Goal: Information Seeking & Learning: Learn about a topic

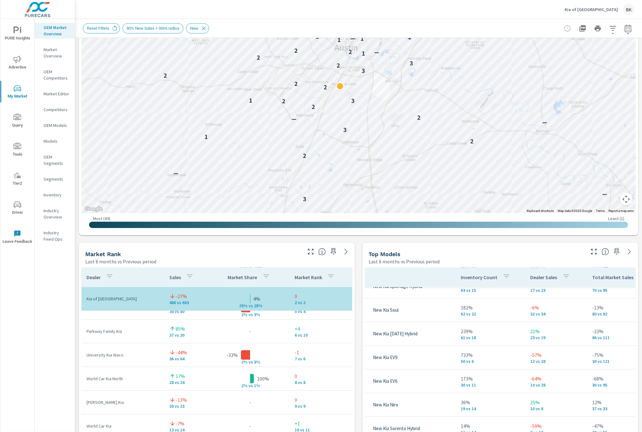
scroll to position [195, 0]
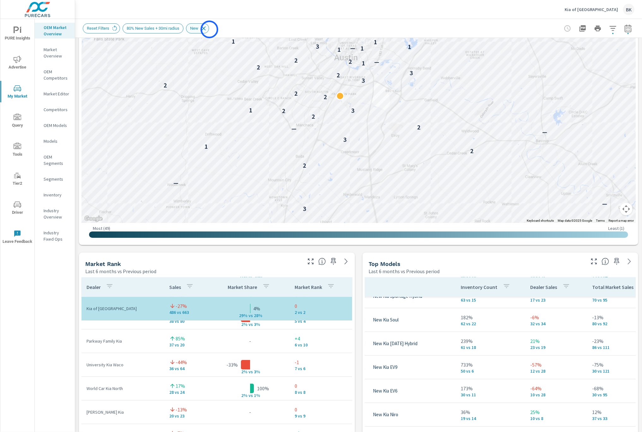
click at [207, 29] on icon at bounding box center [203, 28] width 7 height 7
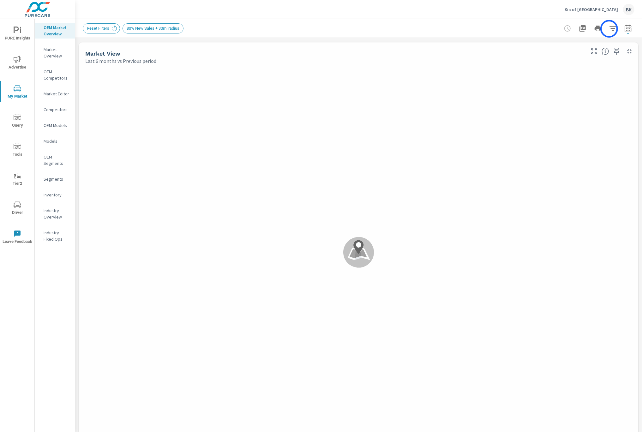
click at [610, 29] on icon "button" at bounding box center [614, 29] width 8 height 8
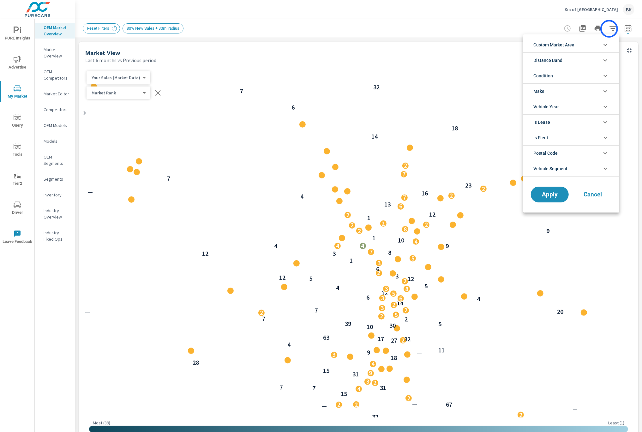
scroll to position [42, 0]
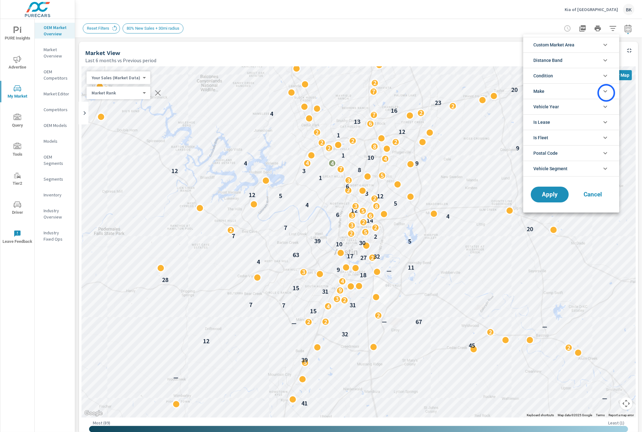
click at [607, 93] on icon "filter options" at bounding box center [606, 92] width 8 height 8
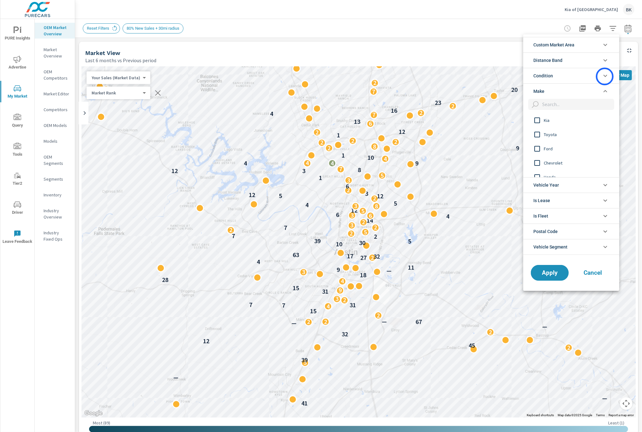
click at [605, 76] on icon "filter options" at bounding box center [606, 76] width 8 height 8
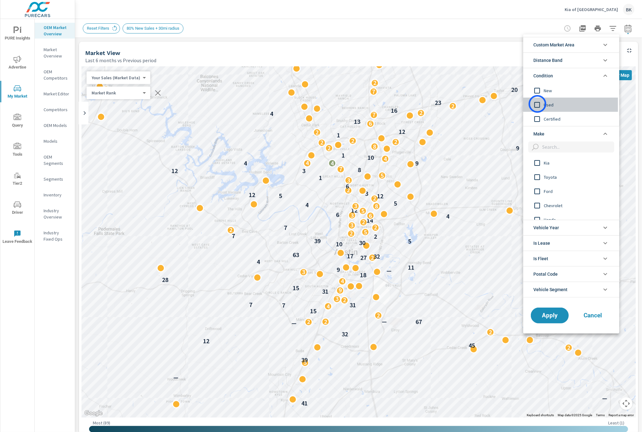
click at [538, 104] on input "filter options" at bounding box center [537, 104] width 13 height 13
click at [542, 319] on span "Apply" at bounding box center [550, 316] width 26 height 6
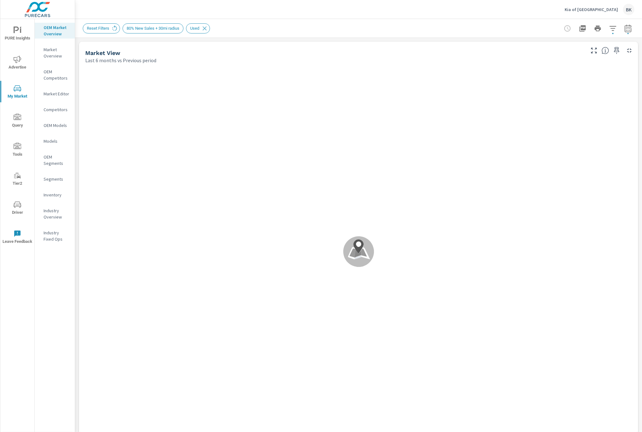
scroll to position [142, 0]
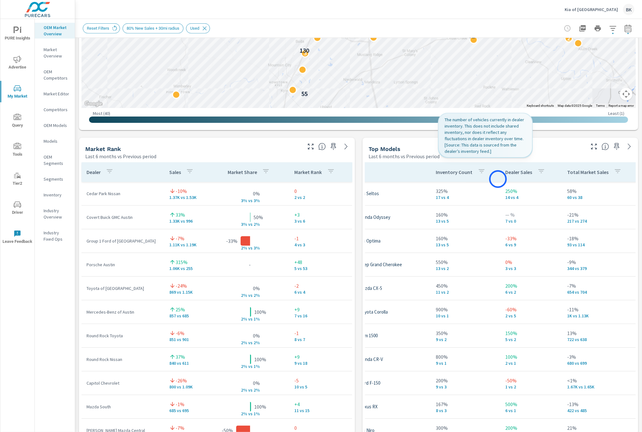
scroll to position [142, 37]
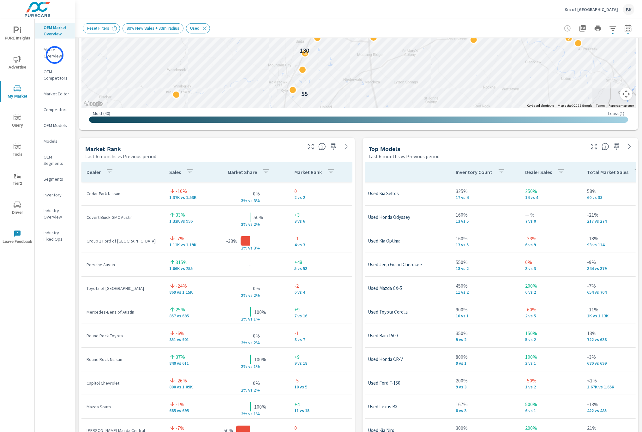
click at [55, 55] on p "Market Overview" at bounding box center [57, 52] width 26 height 13
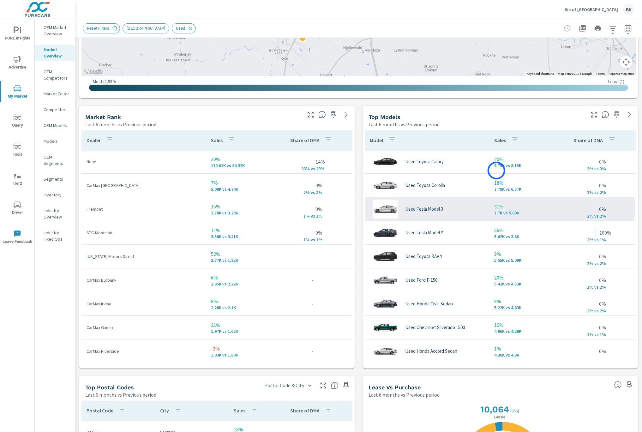
scroll to position [341, 0]
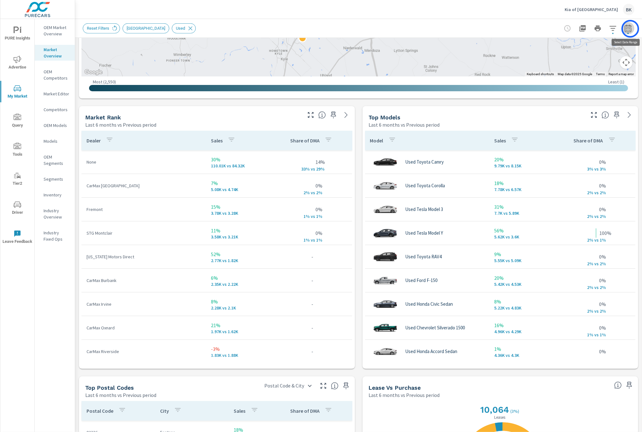
click at [631, 29] on icon "button" at bounding box center [629, 29] width 8 height 8
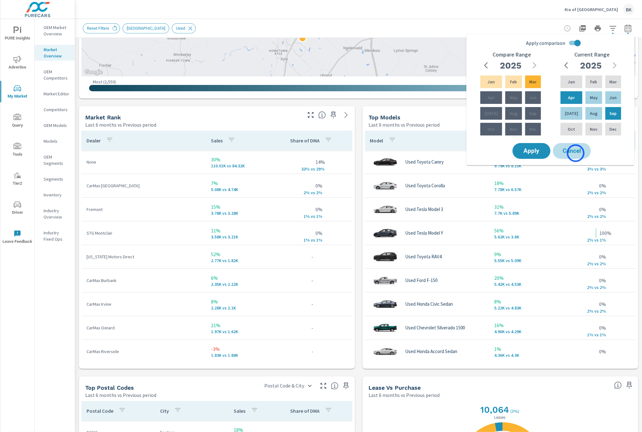
click at [576, 153] on span "Cancel" at bounding box center [572, 151] width 25 height 6
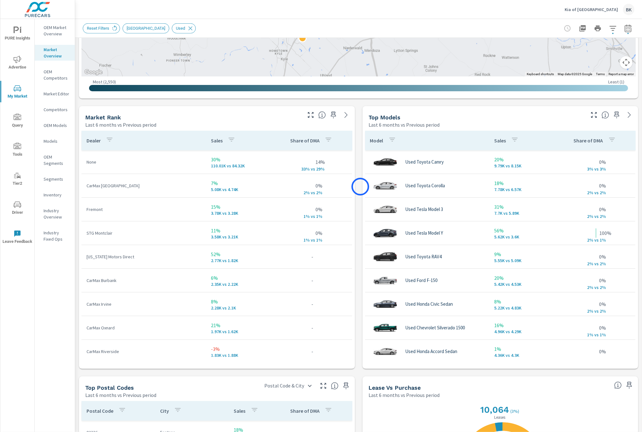
scroll to position [226, 0]
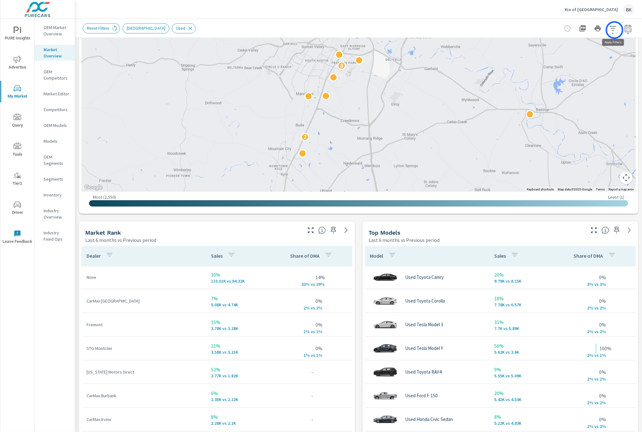
click at [615, 30] on icon "button" at bounding box center [614, 29] width 8 height 8
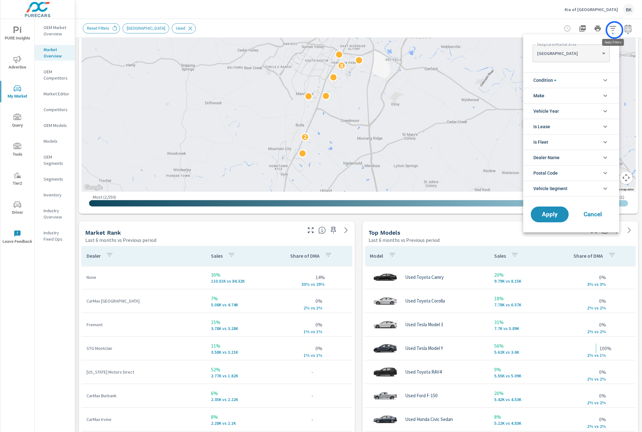
scroll to position [14, 0]
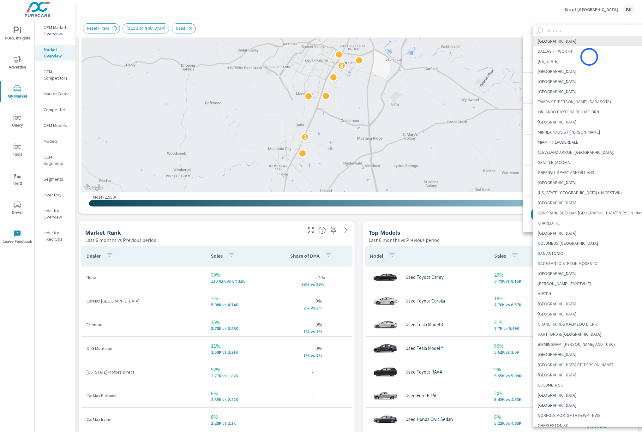
click at [590, 57] on body "PURE Insights Advertise My Market Query Tools Tier2 Driver Leave Feedback OEM M…" at bounding box center [321, 219] width 642 height 439
click at [561, 32] on input "text" at bounding box center [598, 30] width 108 height 11
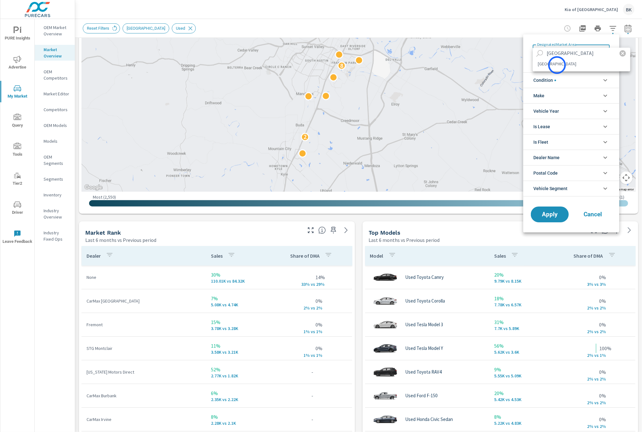
type input "baltimore"
click at [557, 65] on li "BALTIMORE" at bounding box center [582, 64] width 98 height 10
type Area "BALTIMORE"
click at [547, 213] on span "Apply" at bounding box center [550, 215] width 26 height 6
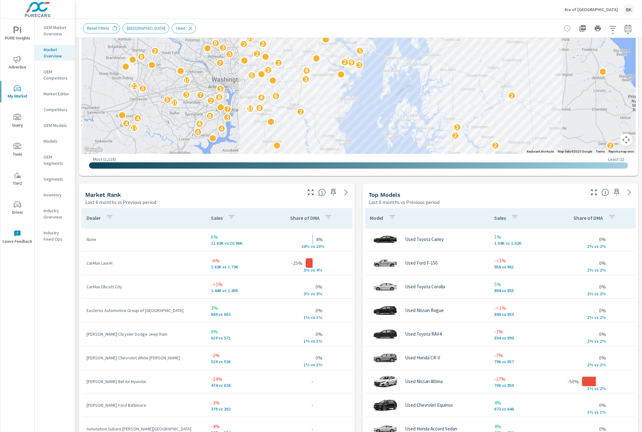
scroll to position [246, 0]
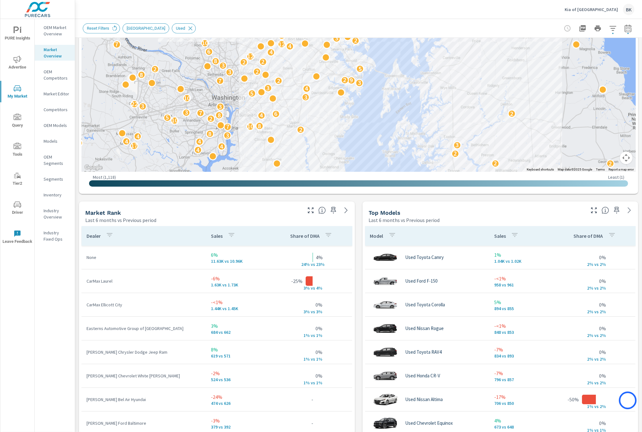
click at [505, 29] on div "Reset Filters BALTIMORE Used" at bounding box center [315, 28] width 464 height 10
